Goal: Task Accomplishment & Management: Use online tool/utility

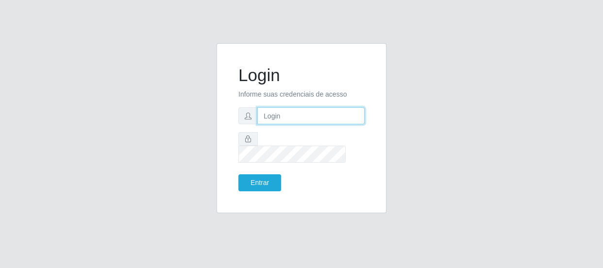
click at [283, 124] on input "text" at bounding box center [310, 115] width 107 height 17
type input "[EMAIL_ADDRESS][DOMAIN_NAME]"
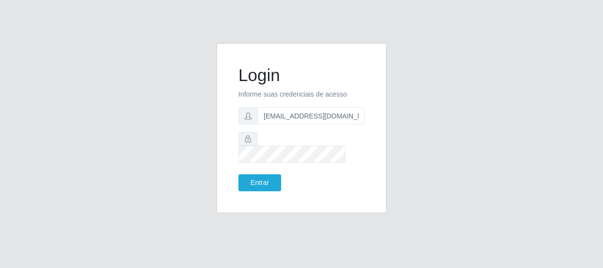
click at [41, 102] on div "Login Informe suas credenciais de acesso [EMAIL_ADDRESS][DOMAIN_NAME] Entrar" at bounding box center [302, 134] width 554 height 182
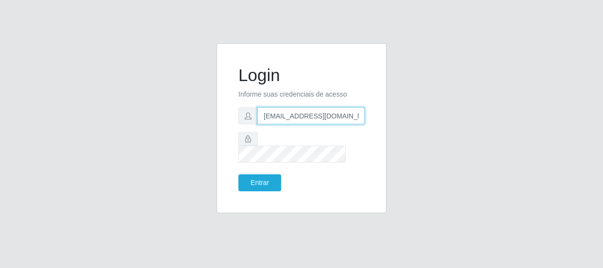
click at [352, 122] on input "[EMAIL_ADDRESS][DOMAIN_NAME]" at bounding box center [310, 115] width 107 height 17
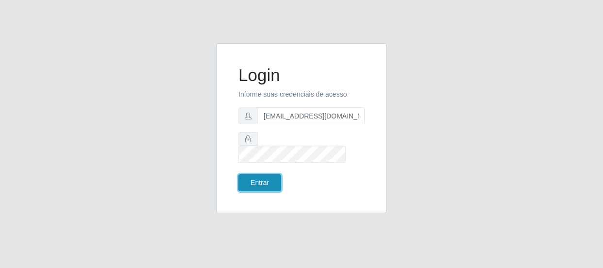
click at [255, 174] on button "Entrar" at bounding box center [260, 182] width 43 height 17
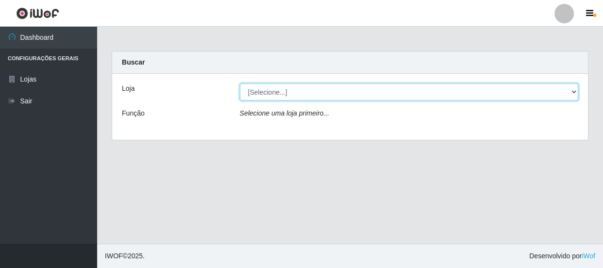
click at [573, 90] on select "[Selecione...] Hiper Queiroz - [GEOGRAPHIC_DATA]" at bounding box center [409, 92] width 339 height 17
select select "513"
click at [240, 84] on select "[Selecione...] Hiper Queiroz - [GEOGRAPHIC_DATA]" at bounding box center [409, 92] width 339 height 17
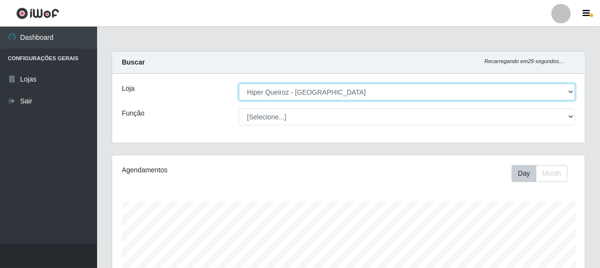
scroll to position [202, 473]
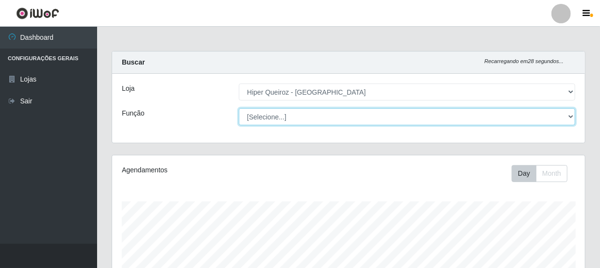
click at [572, 117] on select "[Selecione...] Embalador Embalador + Embalador ++ Operador de Caixa Operador de…" at bounding box center [407, 116] width 337 height 17
click at [239, 108] on select "[Selecione...] Embalador Embalador + Embalador ++ Operador de Caixa Operador de…" at bounding box center [407, 116] width 337 height 17
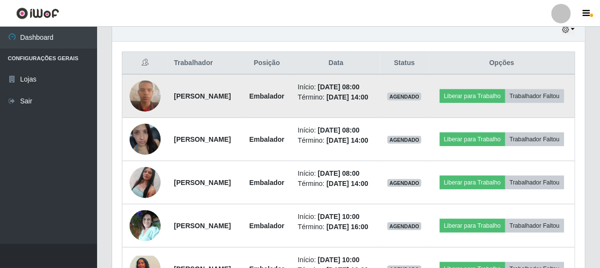
scroll to position [353, 0]
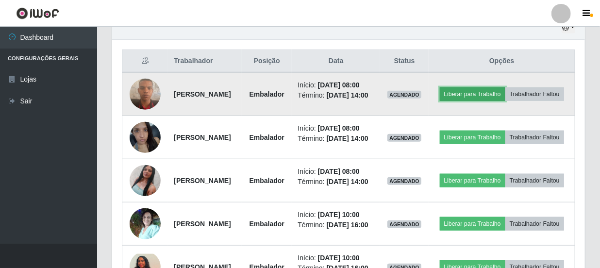
click at [506, 95] on button "Liberar para Trabalho" at bounding box center [473, 94] width 66 height 14
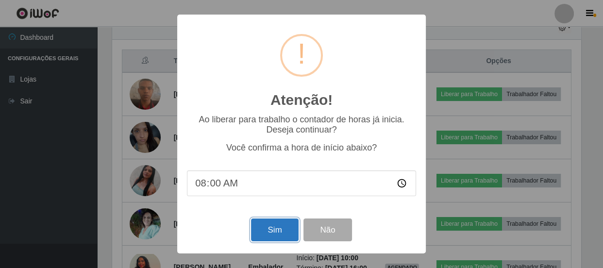
click at [267, 227] on button "Sim" at bounding box center [274, 230] width 47 height 23
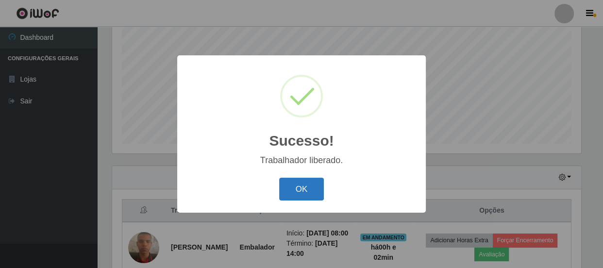
click at [319, 183] on button "OK" at bounding box center [301, 189] width 45 height 23
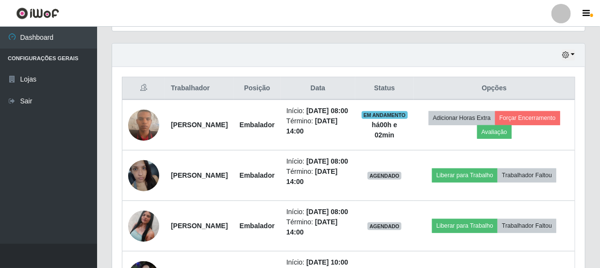
scroll to position [336, 0]
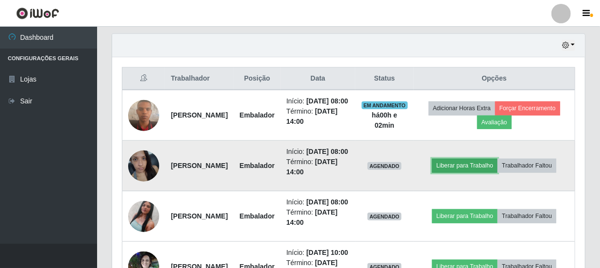
click at [497, 172] on button "Liberar para Trabalho" at bounding box center [465, 166] width 66 height 14
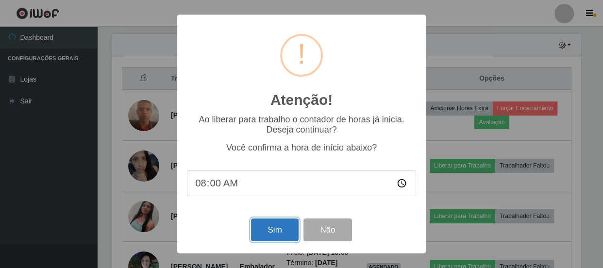
click at [267, 232] on button "Sim" at bounding box center [274, 230] width 47 height 23
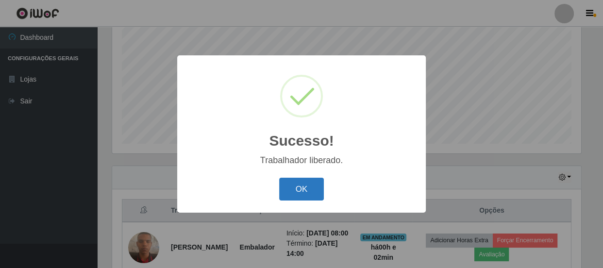
click at [299, 185] on button "OK" at bounding box center [301, 189] width 45 height 23
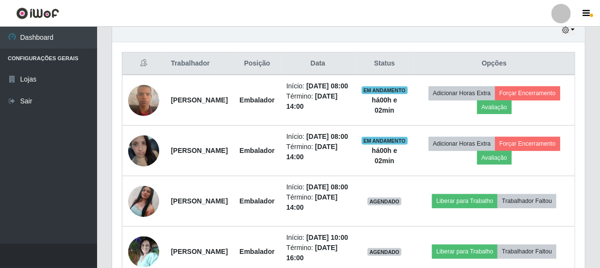
scroll to position [380, 0]
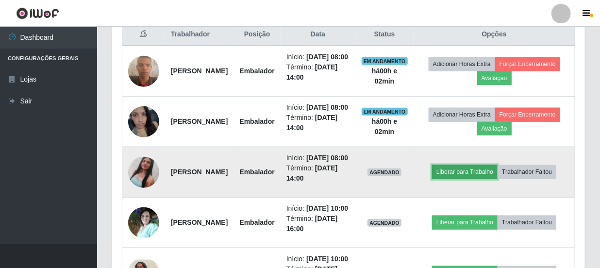
click at [496, 179] on button "Liberar para Trabalho" at bounding box center [465, 172] width 66 height 14
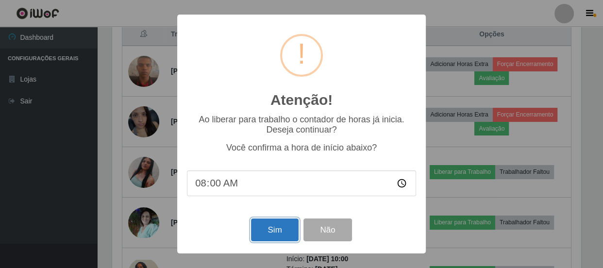
click at [284, 232] on button "Sim" at bounding box center [274, 230] width 47 height 23
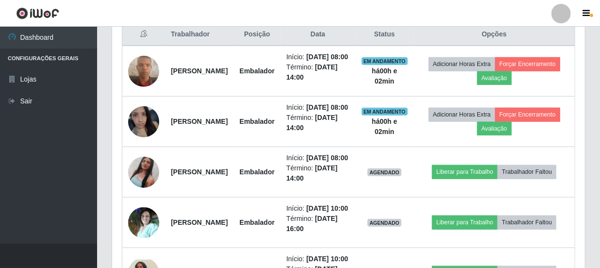
scroll to position [0, 0]
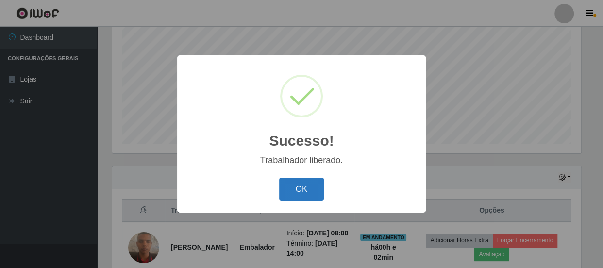
click at [305, 184] on button "OK" at bounding box center [301, 189] width 45 height 23
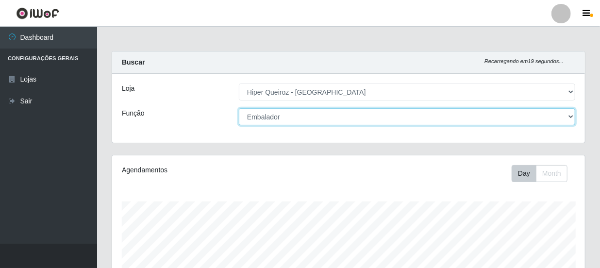
click at [571, 116] on select "[Selecione...] Embalador Embalador + Embalador ++ Operador de Caixa Operador de…" at bounding box center [407, 116] width 337 height 17
click at [239, 108] on select "[Selecione...] Embalador Embalador + Embalador ++ Operador de Caixa Operador de…" at bounding box center [407, 116] width 337 height 17
click at [573, 113] on select "[Selecione...] Embalador Embalador + Embalador ++ Operador de Caixa Operador de…" at bounding box center [407, 116] width 337 height 17
click at [239, 108] on select "[Selecione...] Embalador Embalador + Embalador ++ Operador de Caixa Operador de…" at bounding box center [407, 116] width 337 height 17
click at [569, 116] on select "[Selecione...] Embalador Embalador + Embalador ++ Operador de Caixa Operador de…" at bounding box center [407, 116] width 337 height 17
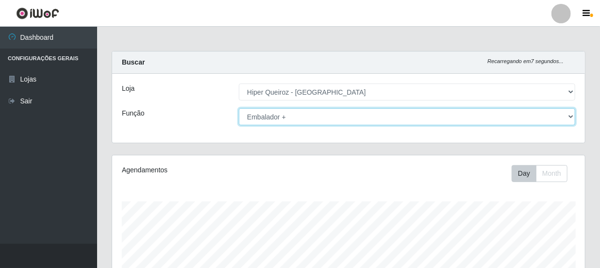
click at [239, 108] on select "[Selecione...] Embalador Embalador + Embalador ++ Operador de Caixa Operador de…" at bounding box center [407, 116] width 337 height 17
click at [571, 117] on select "[Selecione...] Embalador Embalador + Embalador ++ Operador de Caixa Operador de…" at bounding box center [407, 116] width 337 height 17
select select "1"
click at [239, 108] on select "[Selecione...] Embalador Embalador + Embalador ++ Operador de Caixa Operador de…" at bounding box center [407, 116] width 337 height 17
